Goal: Use online tool/utility: Utilize a website feature to perform a specific function

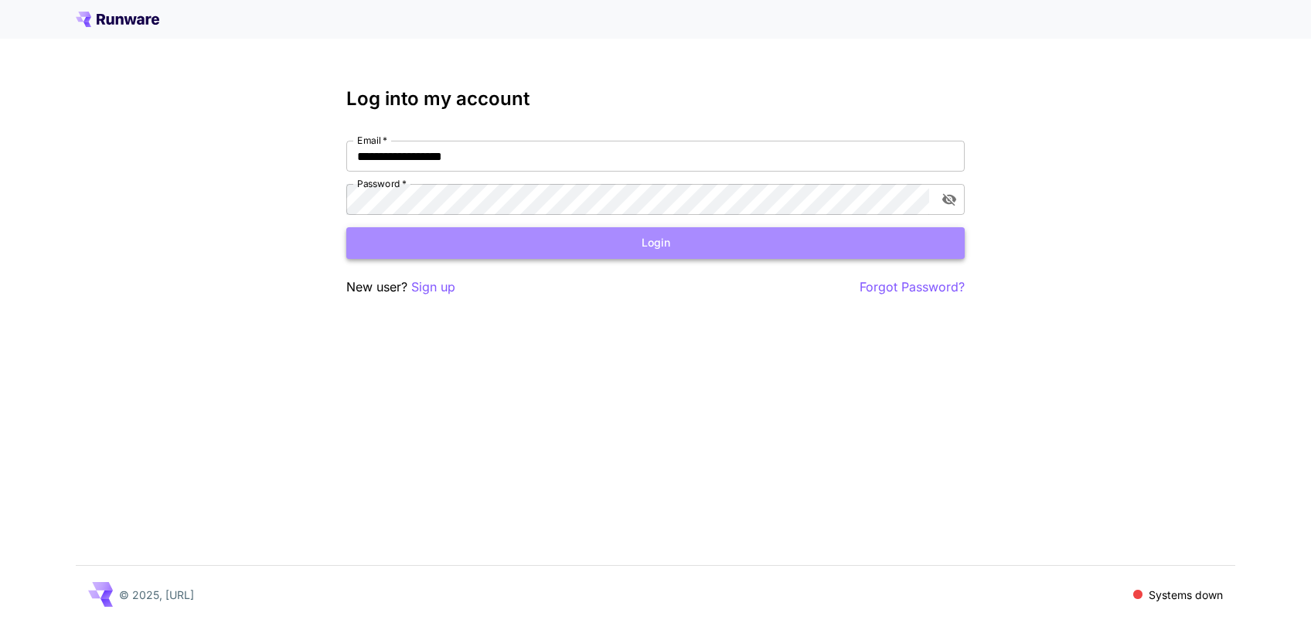
click at [482, 246] on button "Login" at bounding box center [655, 243] width 618 height 32
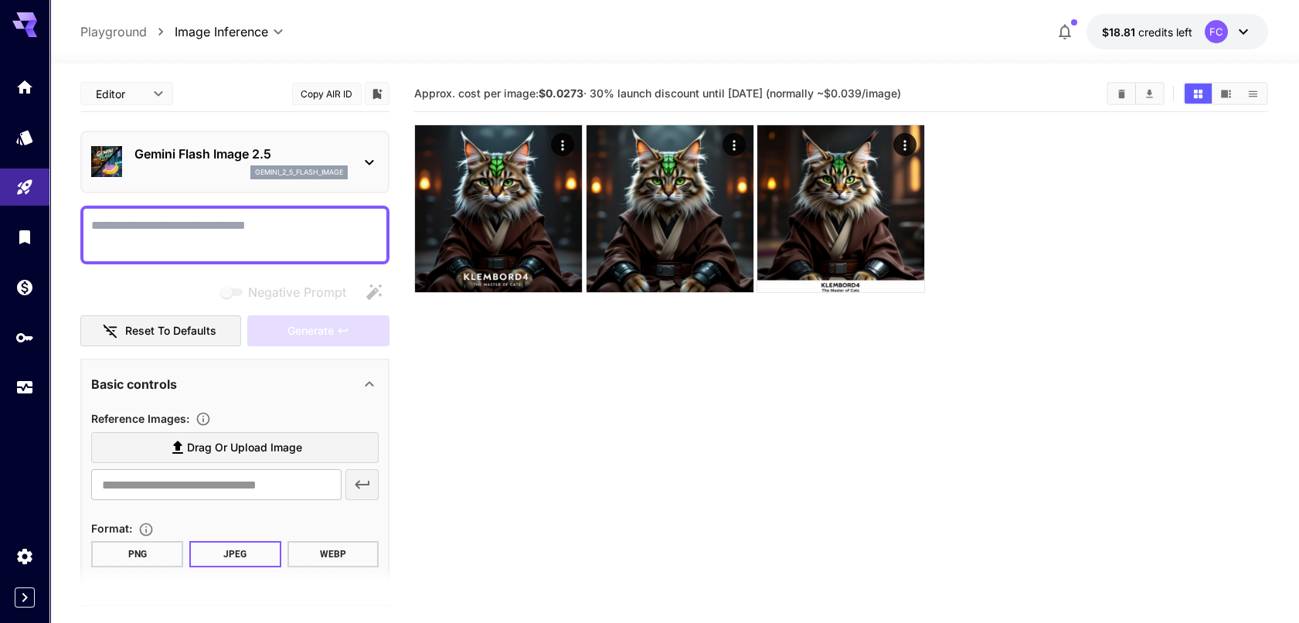
click at [223, 151] on p "Gemini Flash Image 2.5" at bounding box center [240, 153] width 213 height 19
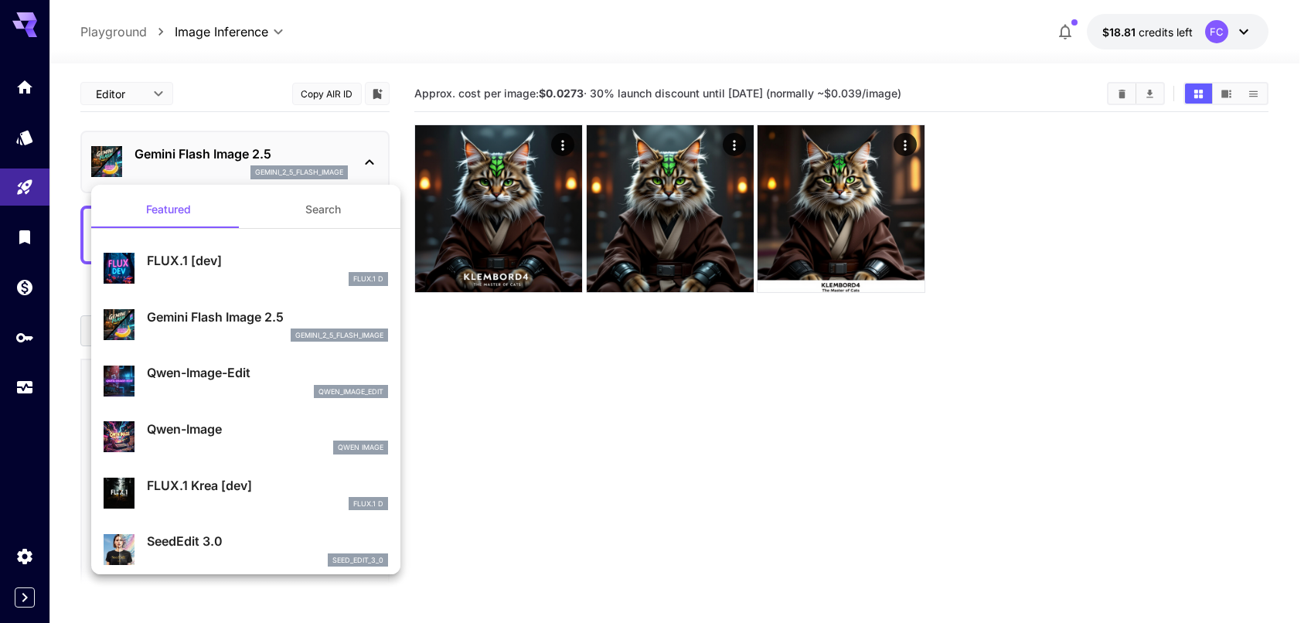
click at [311, 213] on button "Search" at bounding box center [323, 209] width 155 height 37
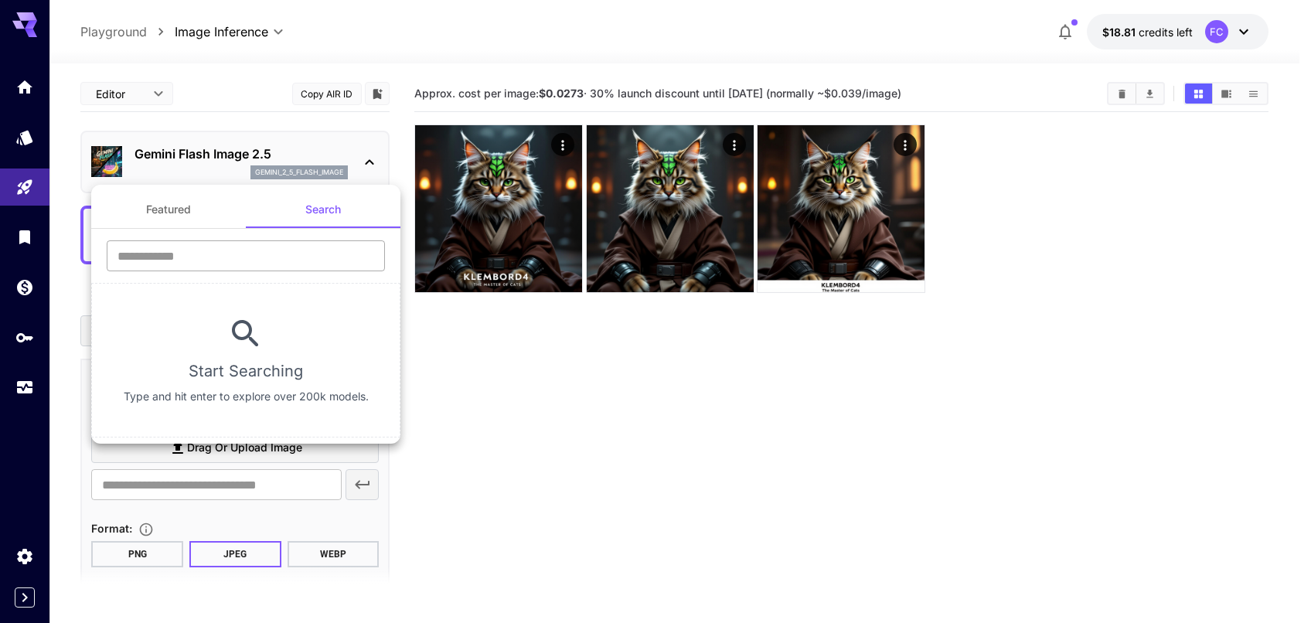
click at [224, 252] on input "text" at bounding box center [246, 255] width 278 height 31
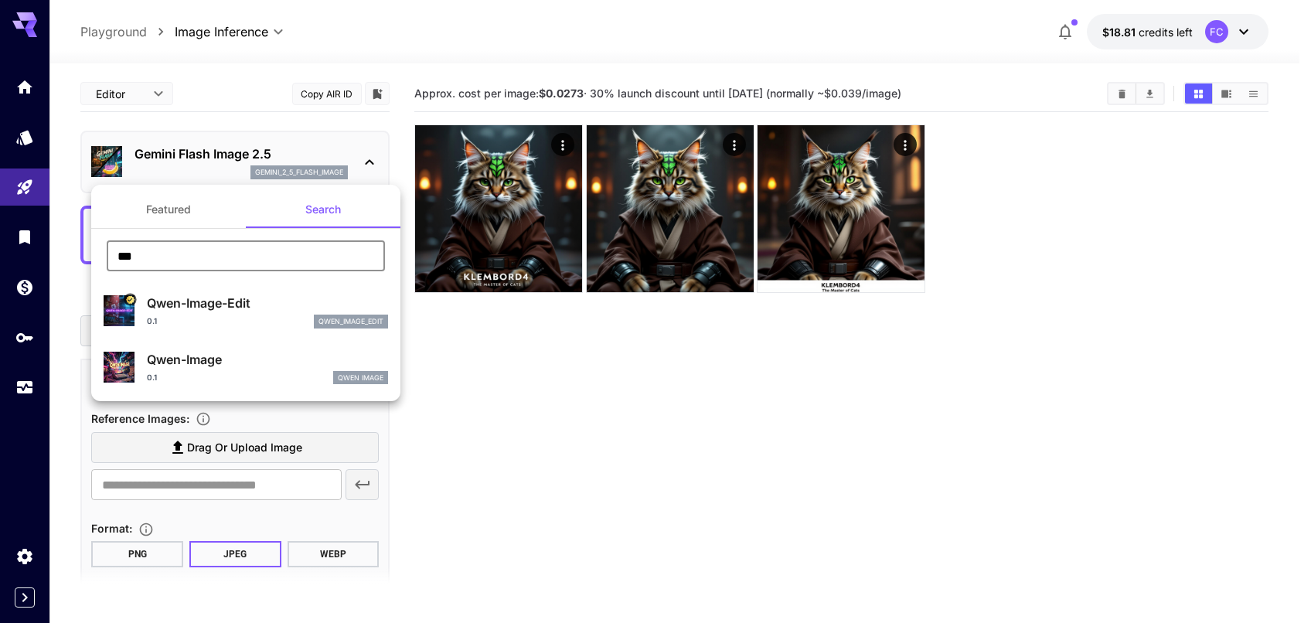
type input "***"
click at [240, 305] on p "Qwen-Image-Edit" at bounding box center [267, 303] width 241 height 19
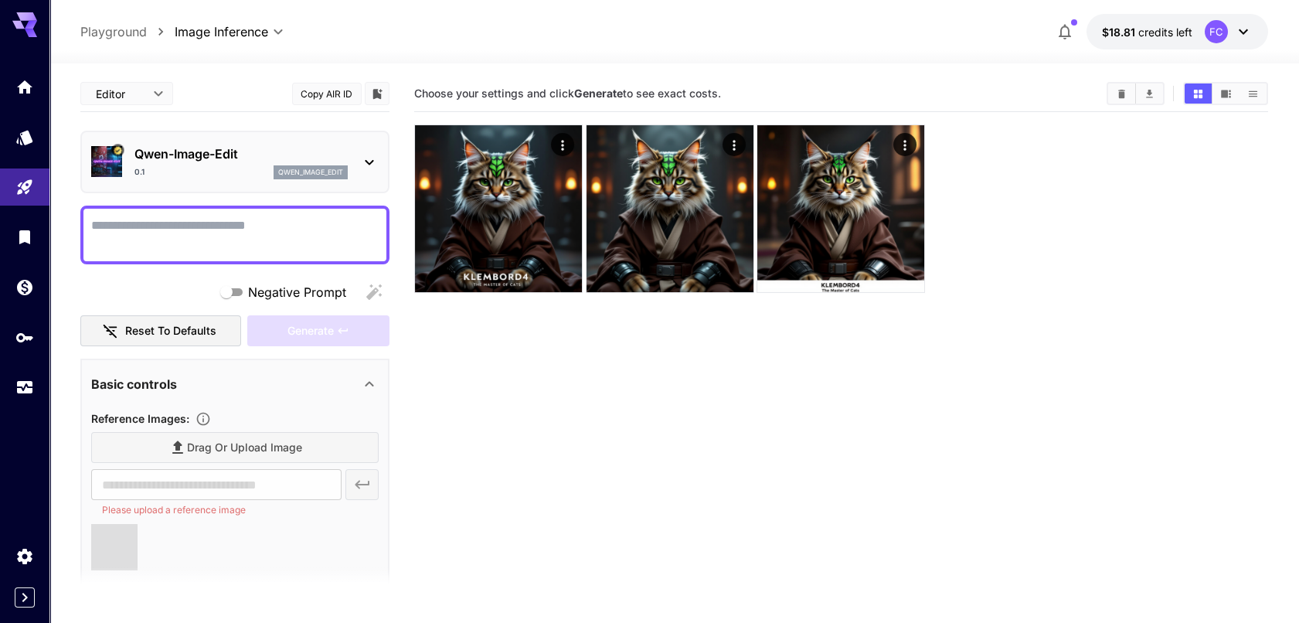
click at [196, 231] on textarea "Negative Prompt" at bounding box center [234, 234] width 287 height 37
type textarea "**********"
type input "**********"
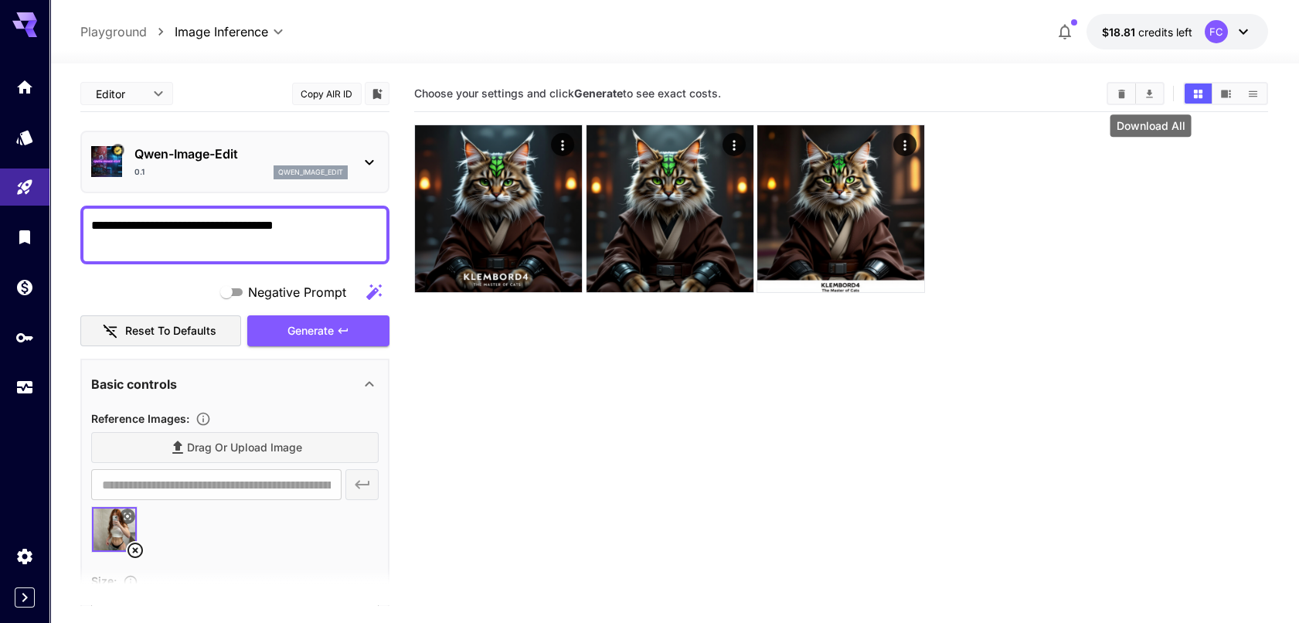
type textarea "**********"
click at [1126, 94] on icon "Clear Images" at bounding box center [1122, 94] width 12 height 12
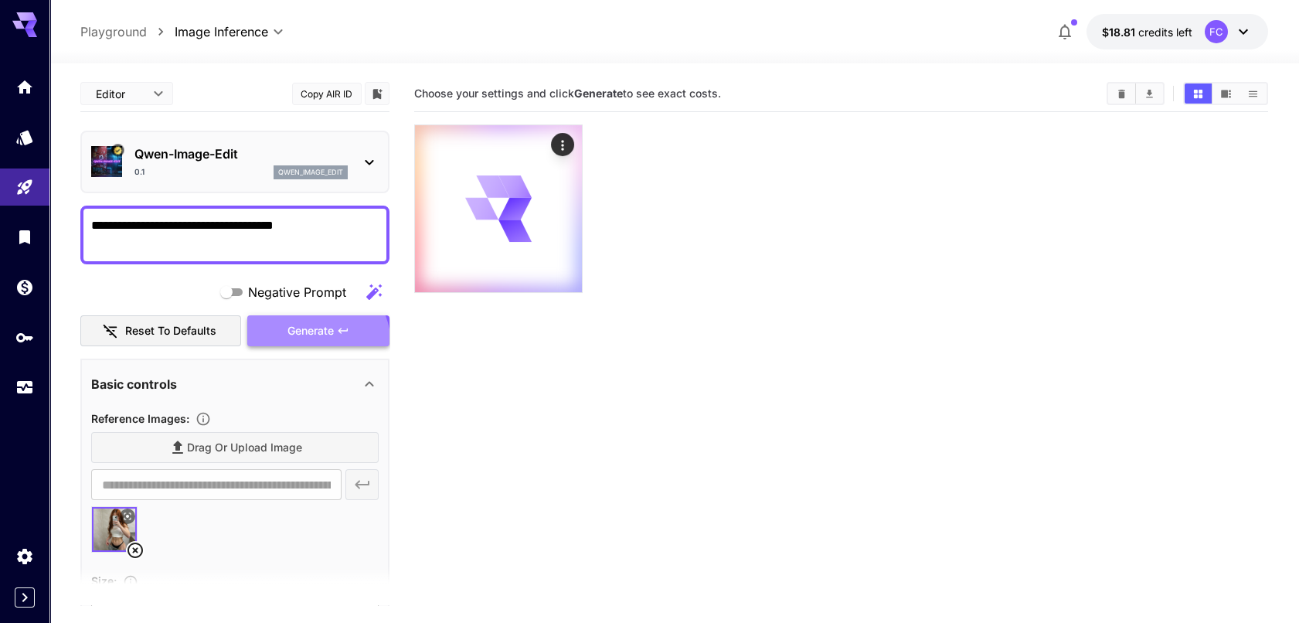
click at [302, 344] on button "Generate" at bounding box center [318, 331] width 142 height 32
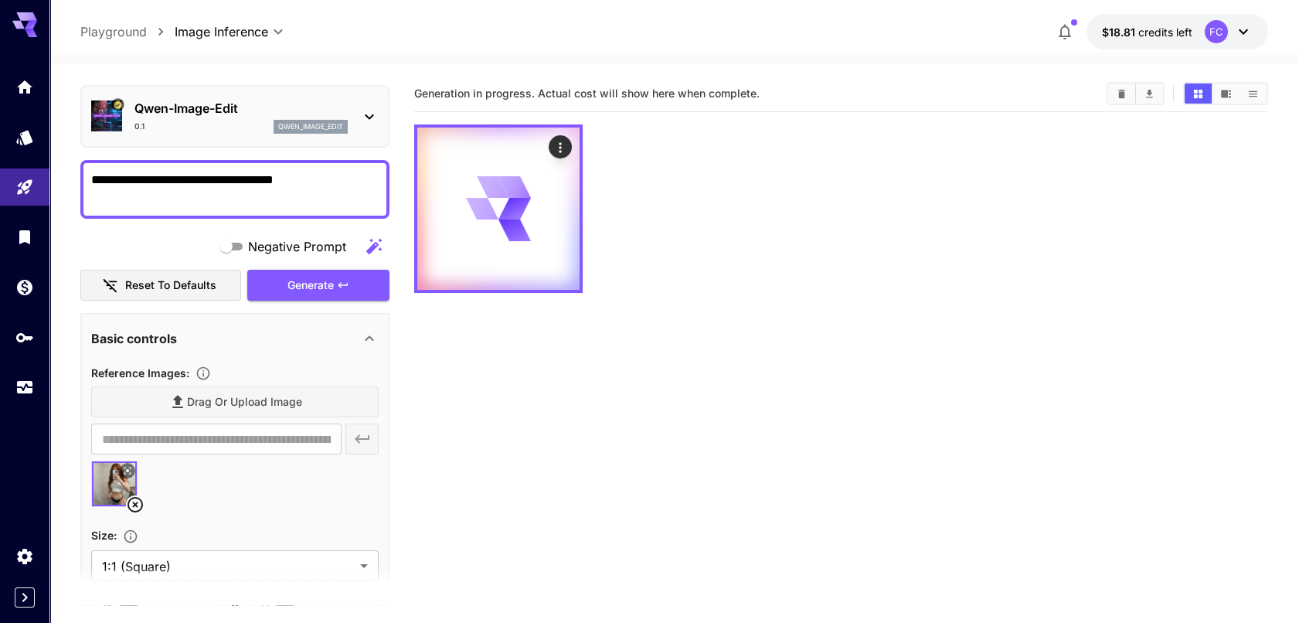
scroll to position [45, 0]
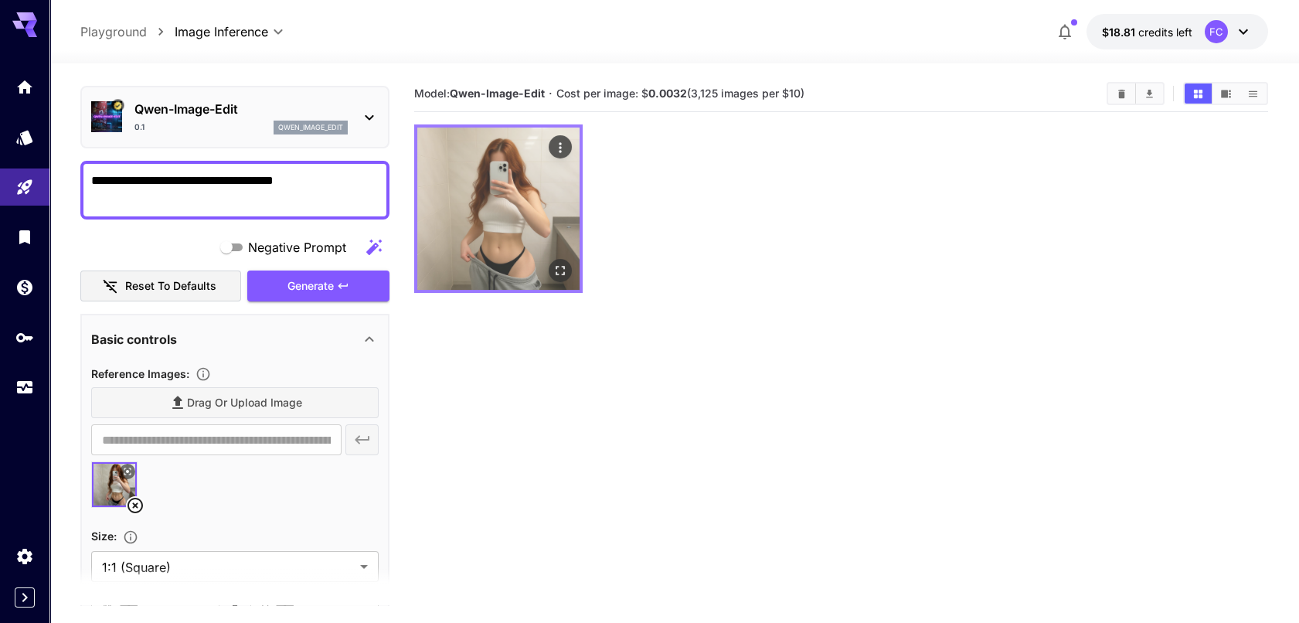
click at [521, 239] on img at bounding box center [498, 208] width 162 height 162
click at [559, 270] on icon "Open in fullscreen" at bounding box center [560, 270] width 15 height 15
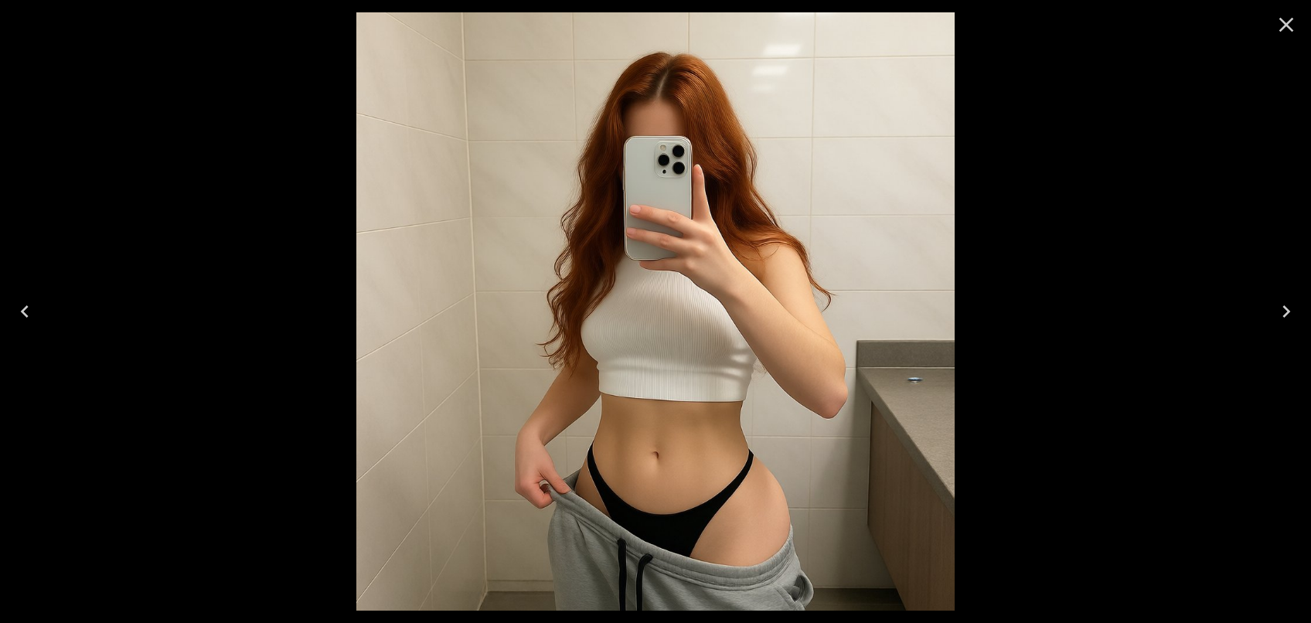
click at [1296, 27] on icon "Close" at bounding box center [1285, 24] width 25 height 25
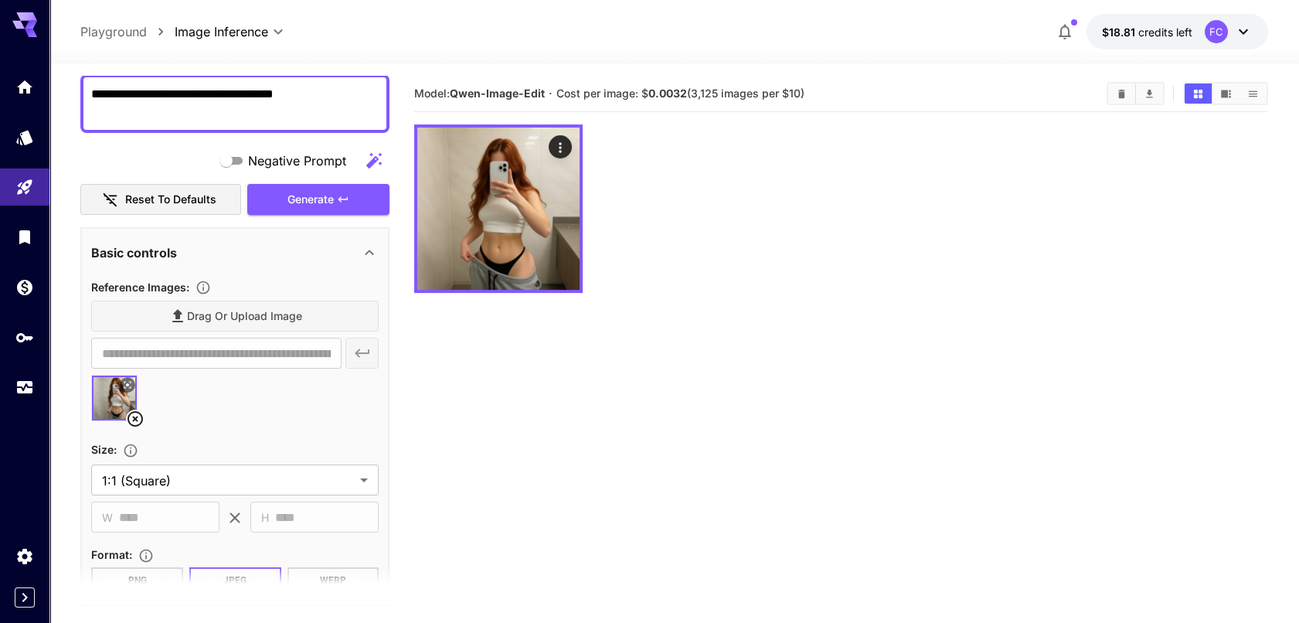
scroll to position [367, 0]
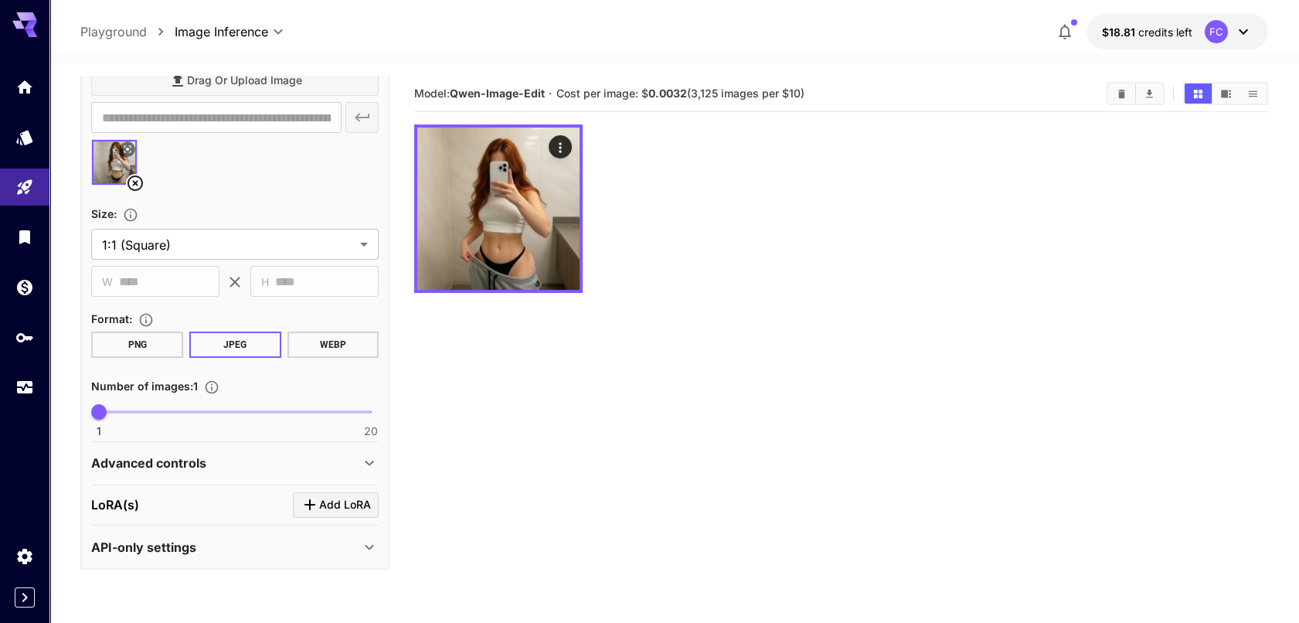
click at [112, 335] on button "PNG" at bounding box center [137, 344] width 92 height 26
click at [360, 459] on icon at bounding box center [369, 463] width 19 height 19
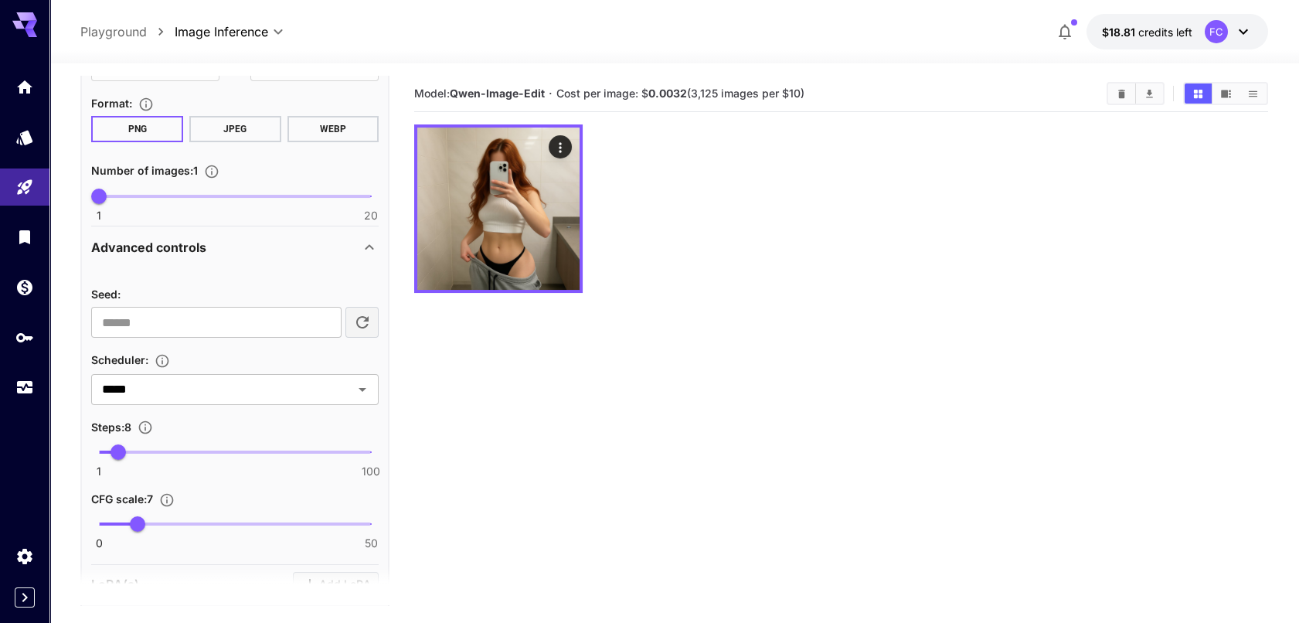
scroll to position [637, 0]
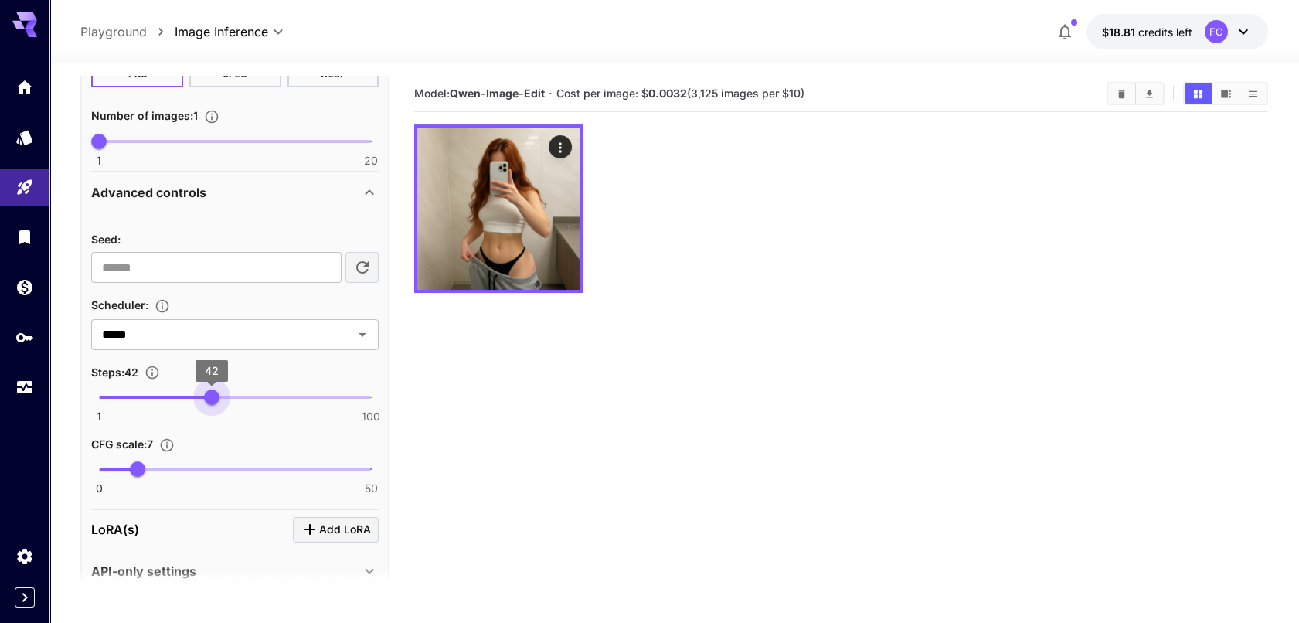
type input "*"
drag, startPoint x: 115, startPoint y: 398, endPoint x: 52, endPoint y: 401, distance: 63.4
click at [52, 401] on section "**********" at bounding box center [673, 404] width 1249 height 682
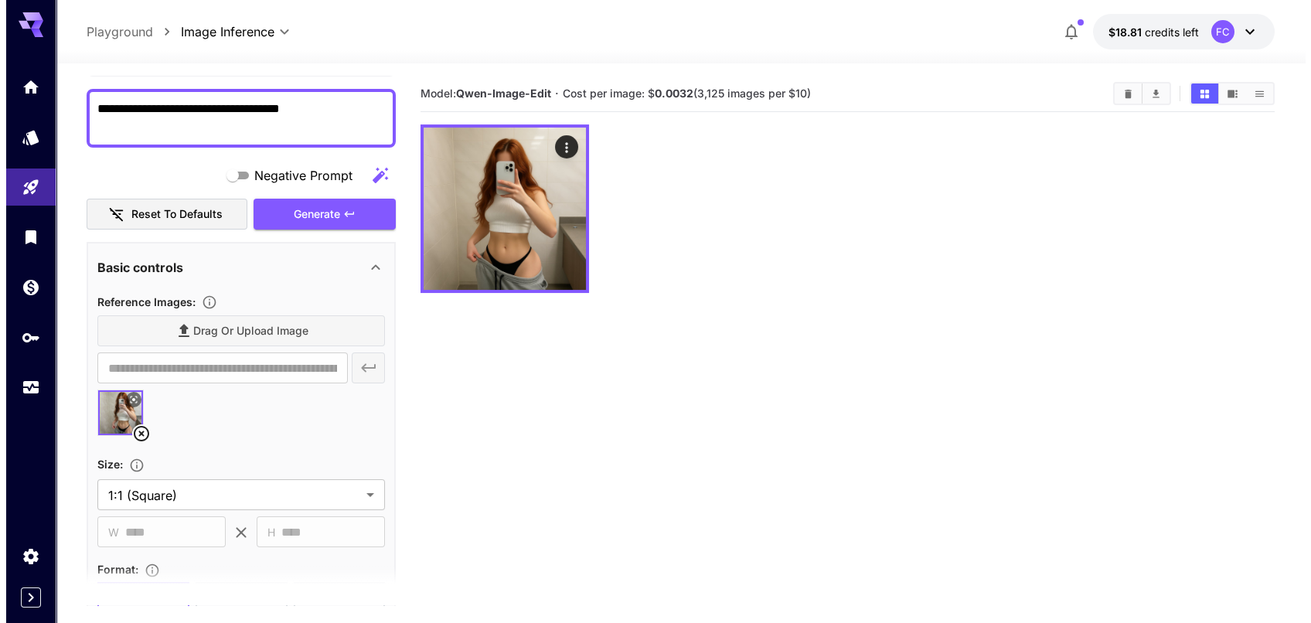
scroll to position [0, 0]
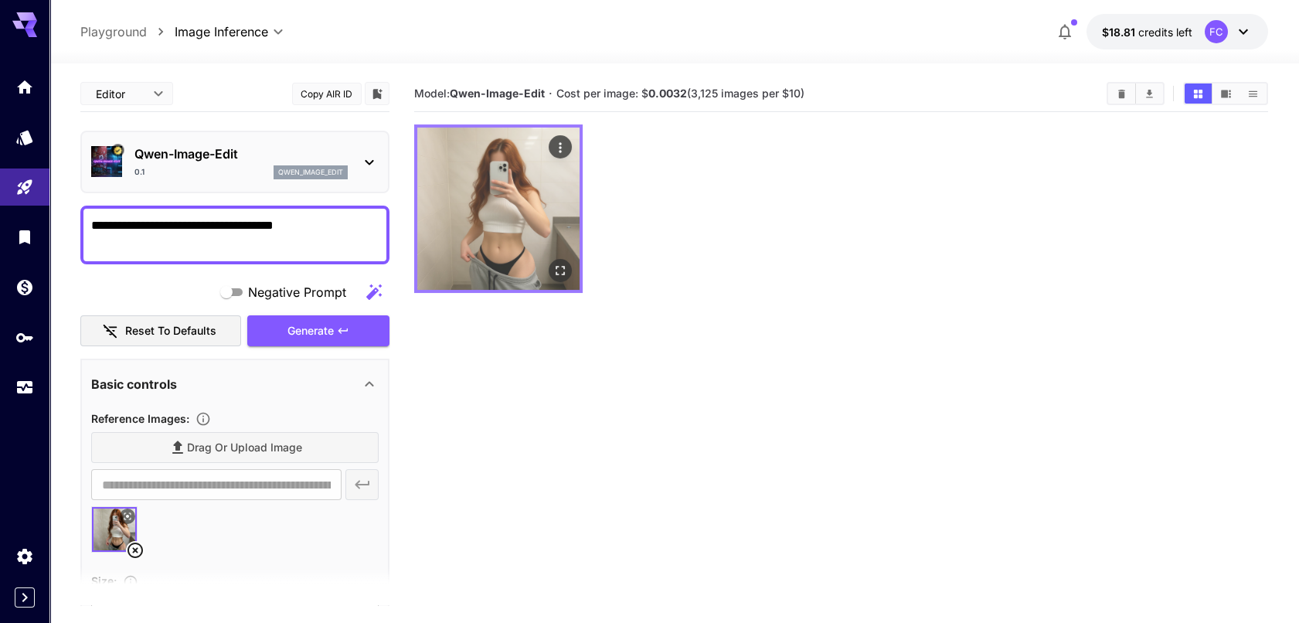
click at [498, 226] on img at bounding box center [498, 208] width 162 height 162
click at [561, 274] on icon "Open in fullscreen" at bounding box center [560, 270] width 15 height 15
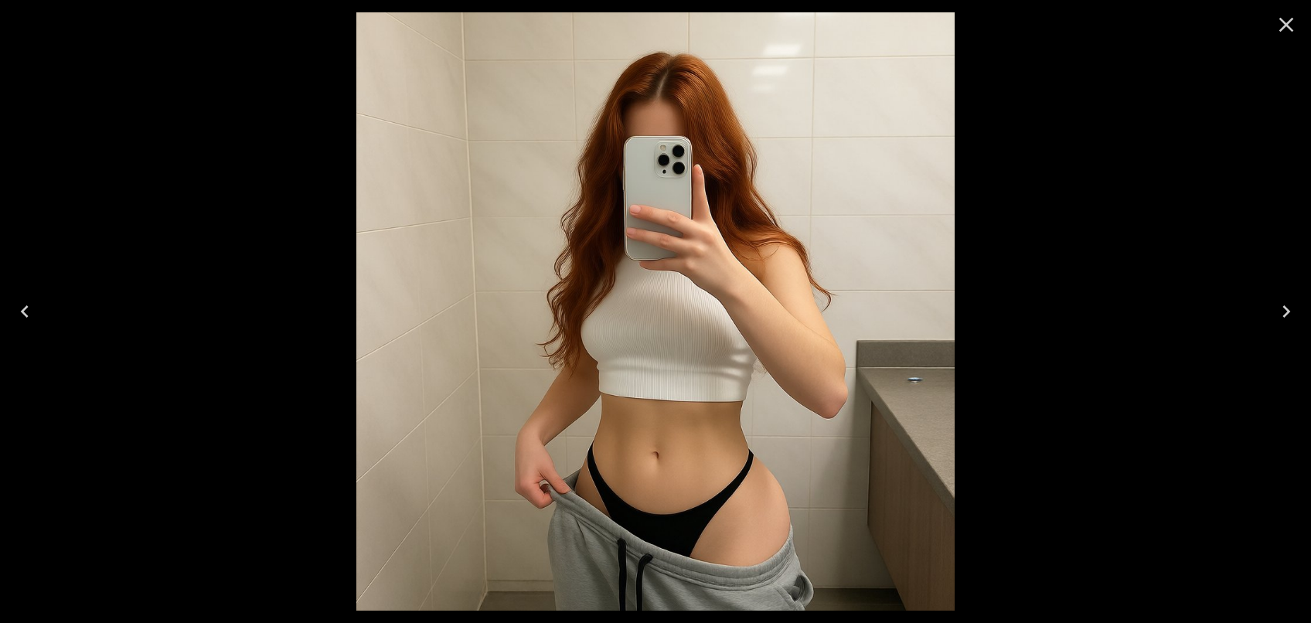
click at [1113, 239] on div at bounding box center [655, 311] width 1311 height 623
